Goal: Information Seeking & Learning: Learn about a topic

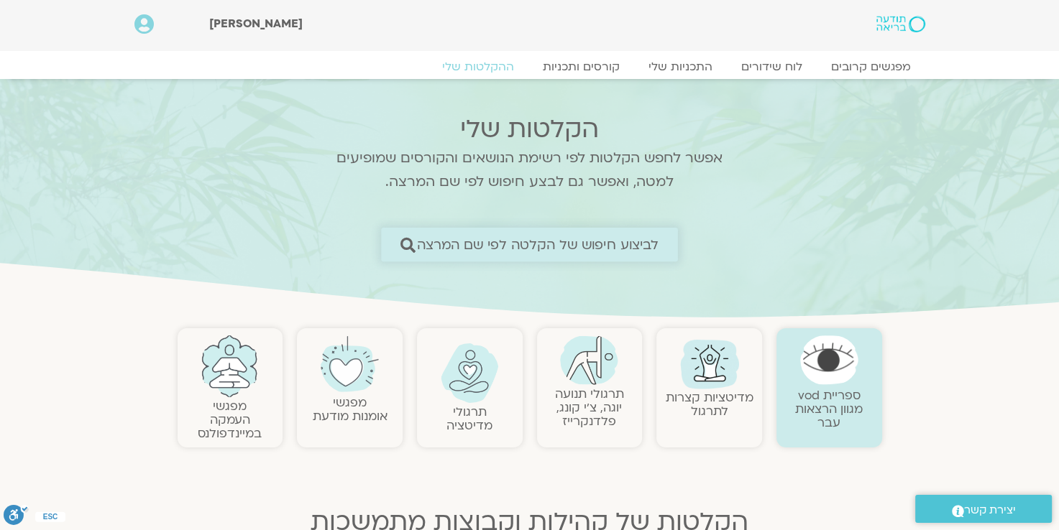
click at [542, 245] on span "לביצוע חיפוש של הקלטה לפי שם המרצה" at bounding box center [538, 244] width 242 height 15
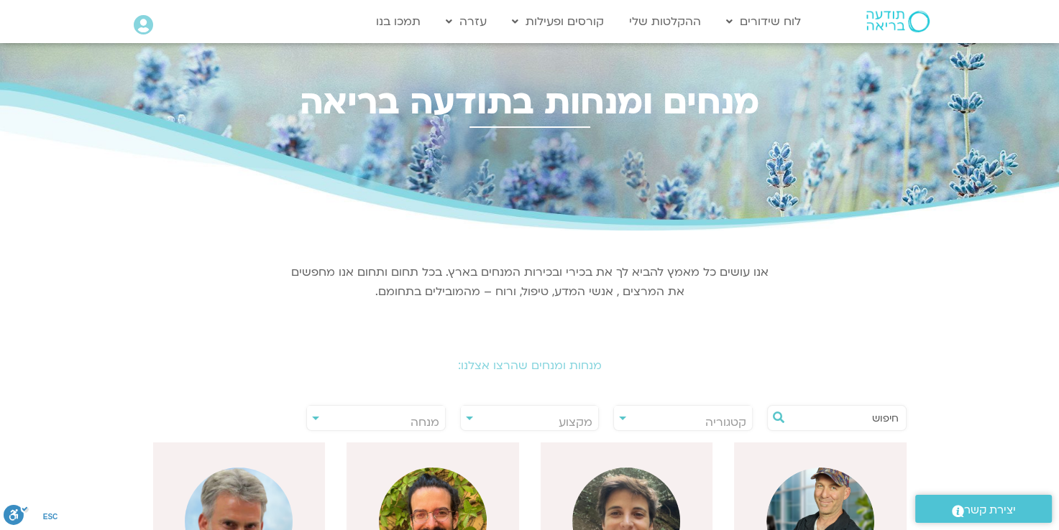
click at [833, 421] on input "text" at bounding box center [843, 418] width 109 height 24
type input "ארנינה"
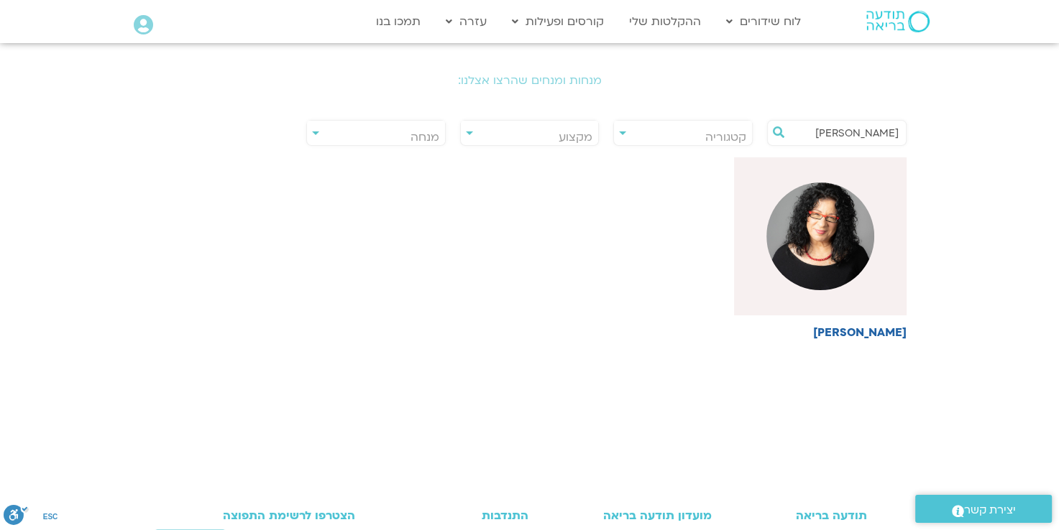
scroll to position [287, 0]
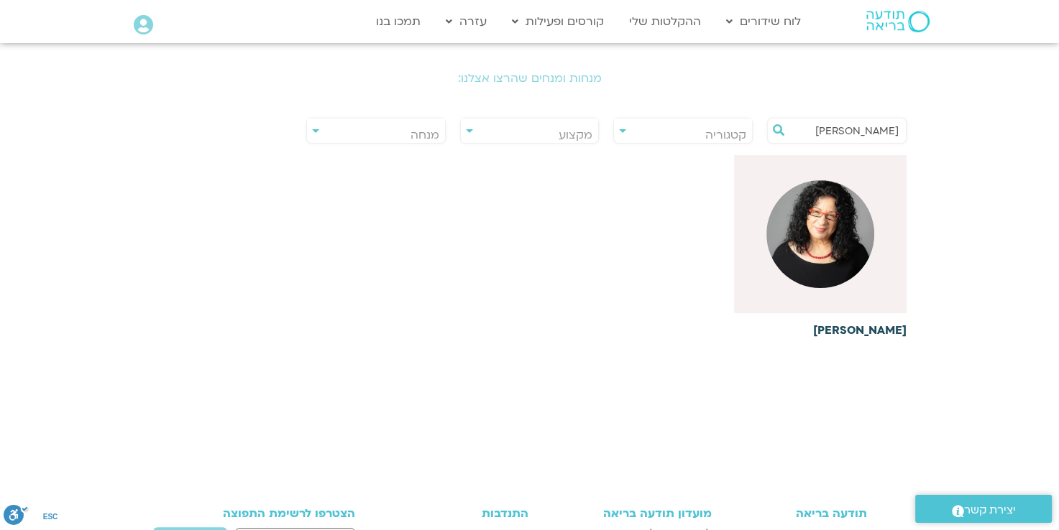
click at [871, 328] on h6 "ארנינה קשתן" at bounding box center [820, 330] width 172 height 13
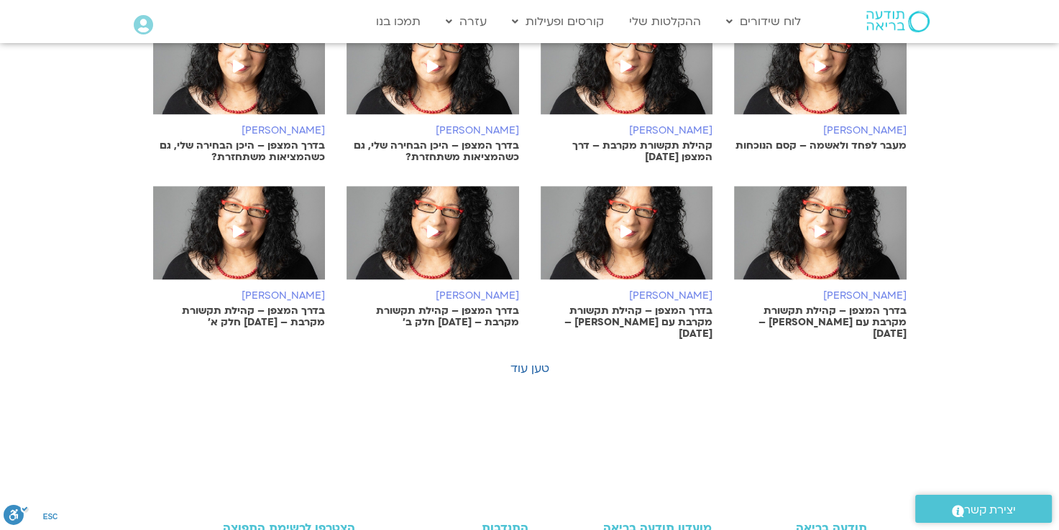
scroll to position [934, 0]
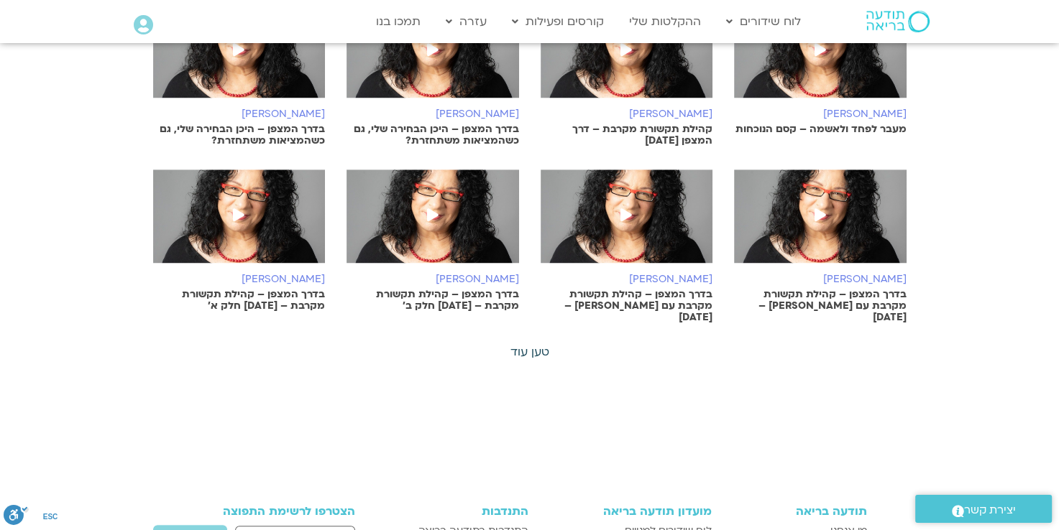
click at [534, 344] on link "טען עוד" at bounding box center [529, 352] width 39 height 16
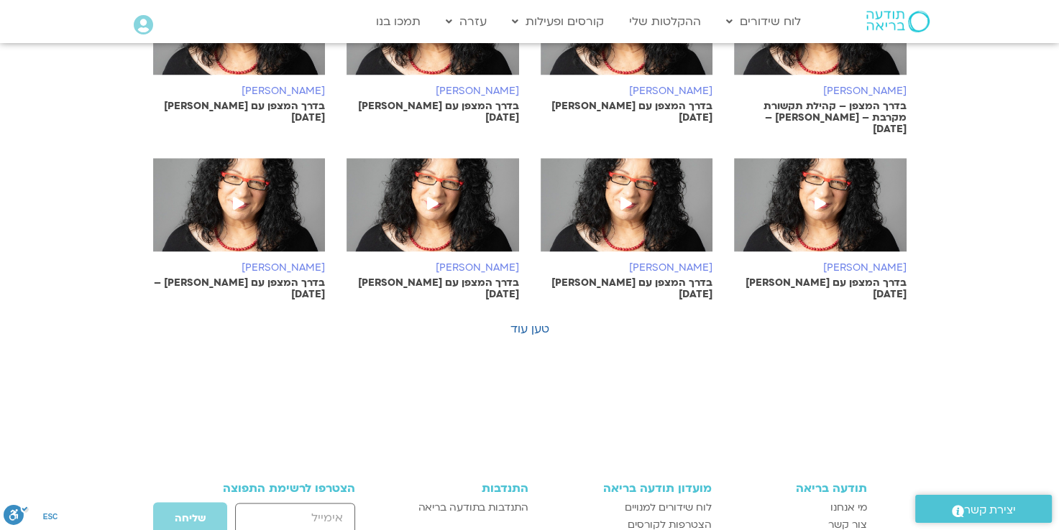
scroll to position [1509, 0]
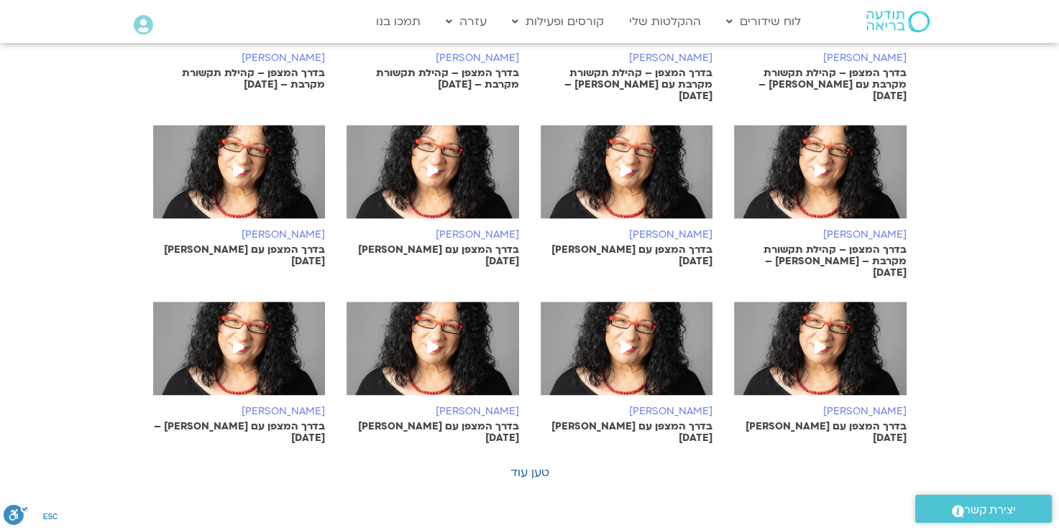
click at [241, 341] on icon at bounding box center [238, 347] width 11 height 13
